Goal: Transaction & Acquisition: Subscribe to service/newsletter

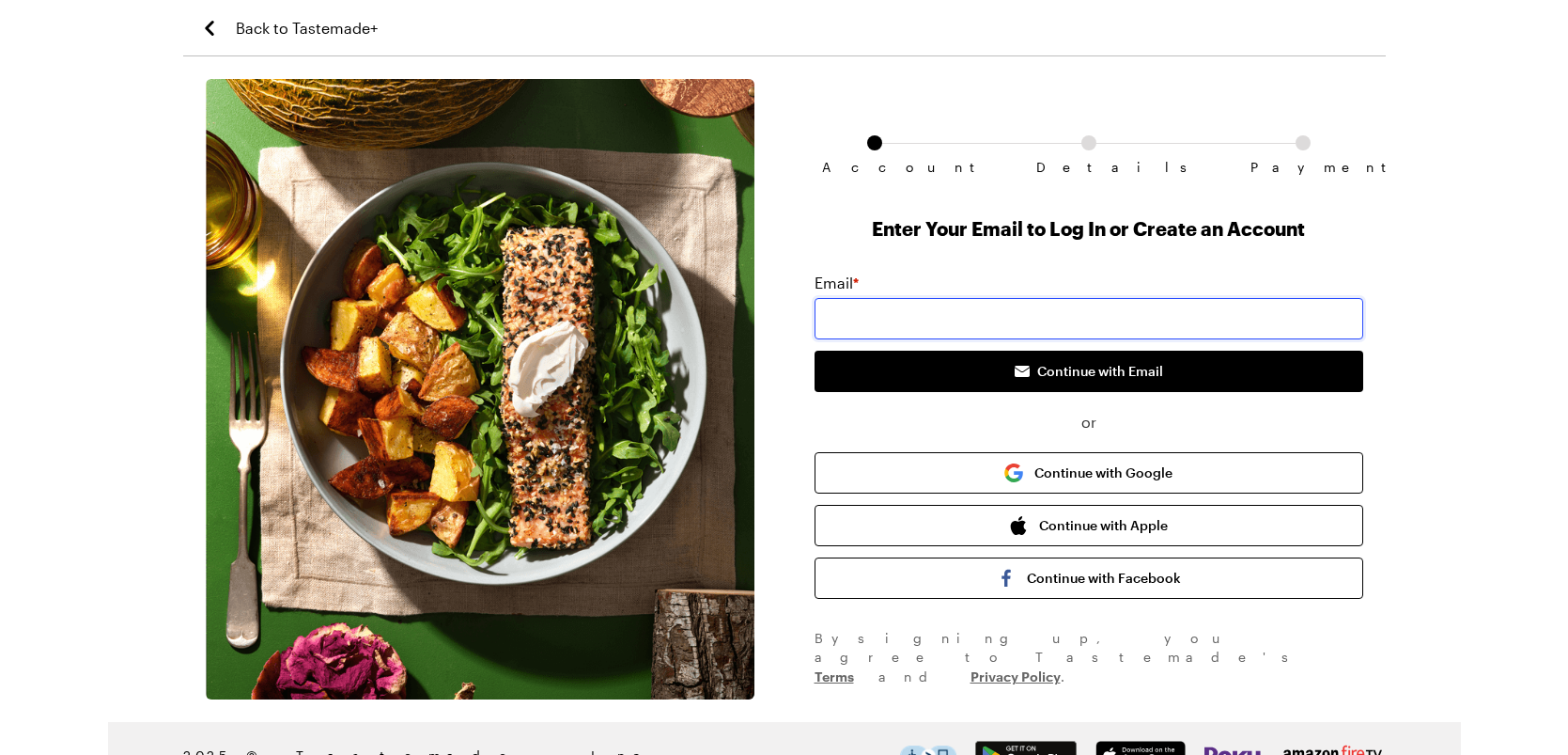
click at [1004, 322] on input "email" at bounding box center [1089, 318] width 549 height 41
click at [886, 324] on input "[EMAIL_ADDRESS][DOMAIN_NAME]" at bounding box center [1089, 318] width 549 height 41
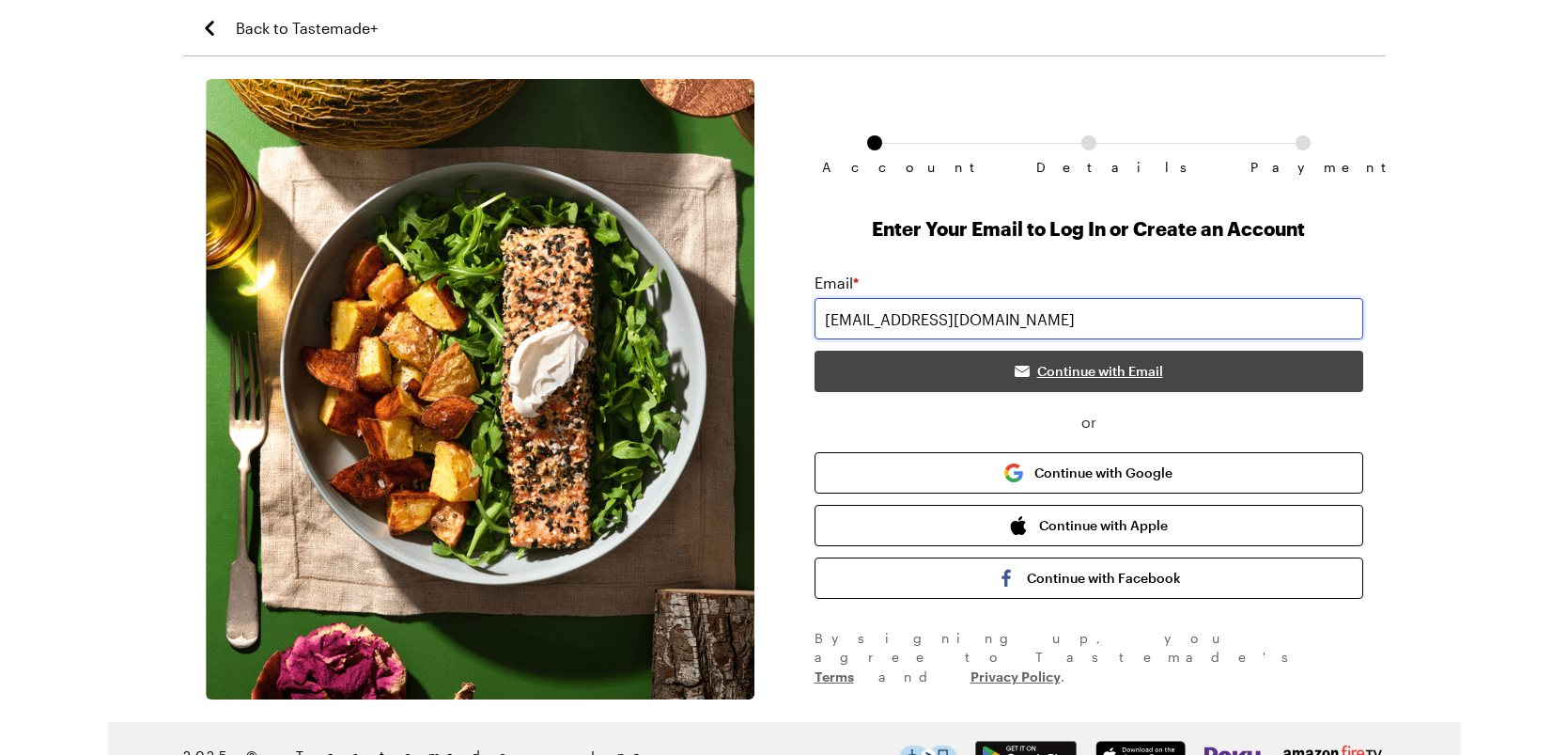
type input "[EMAIL_ADDRESS][DOMAIN_NAME]"
click at [1088, 370] on span "Continue with Email" at bounding box center [1100, 371] width 126 height 19
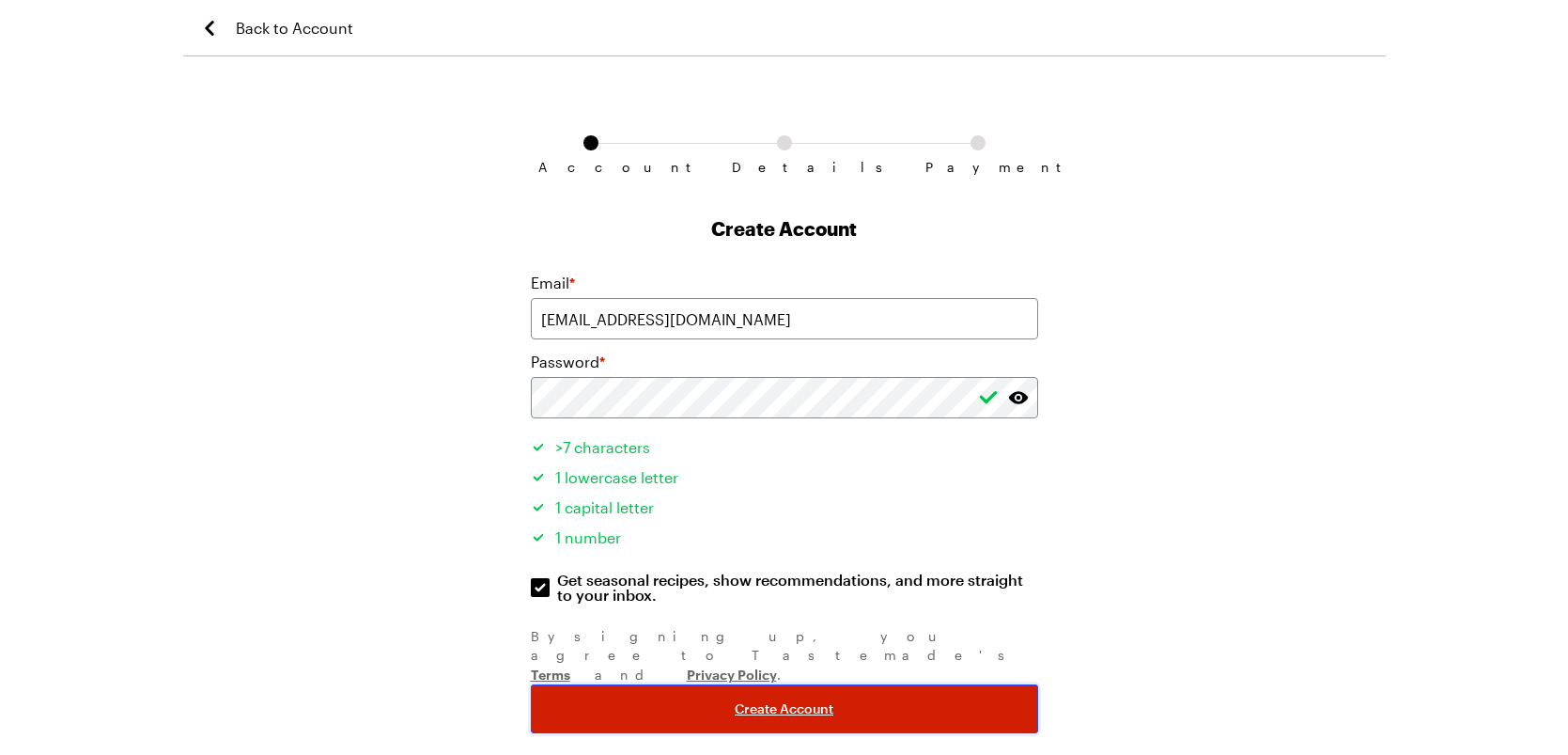
click at [821, 699] on span "Create Account" at bounding box center [784, 708] width 99 height 19
